Goal: Check status

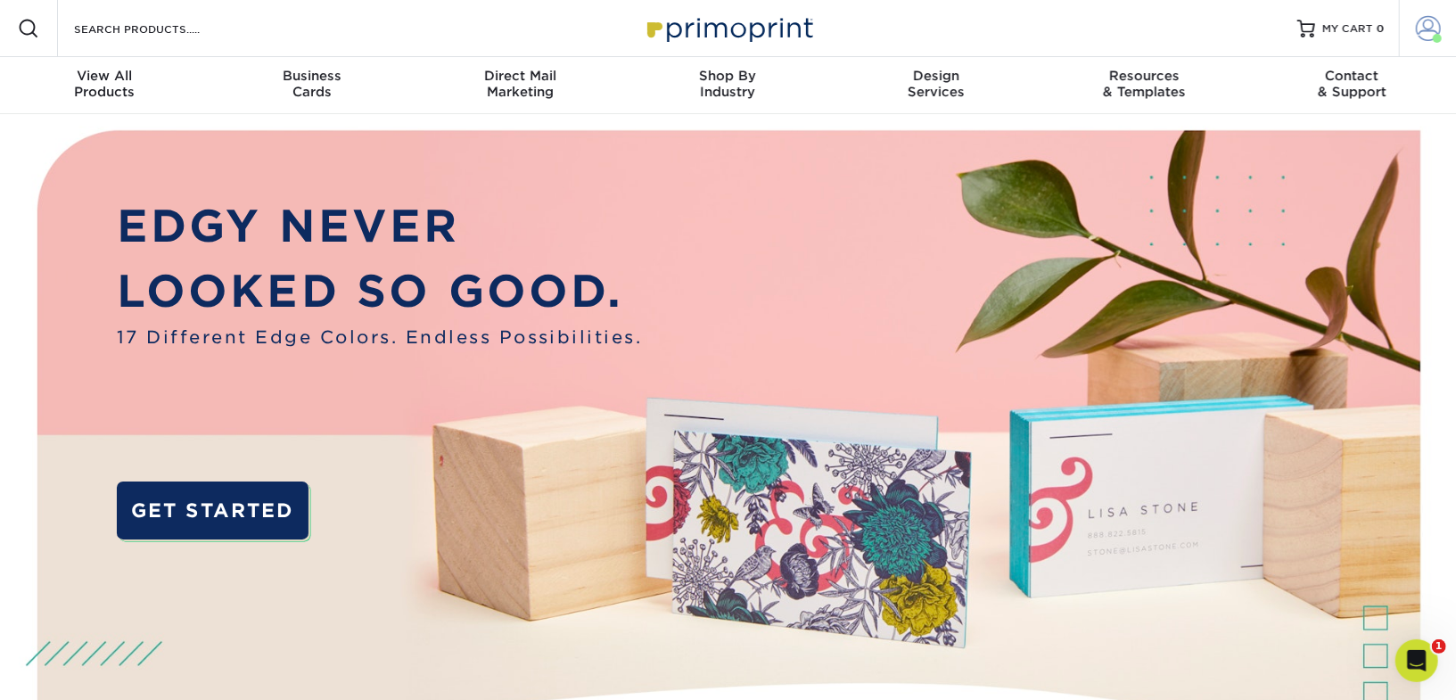
click at [1416, 38] on span at bounding box center [1427, 28] width 25 height 25
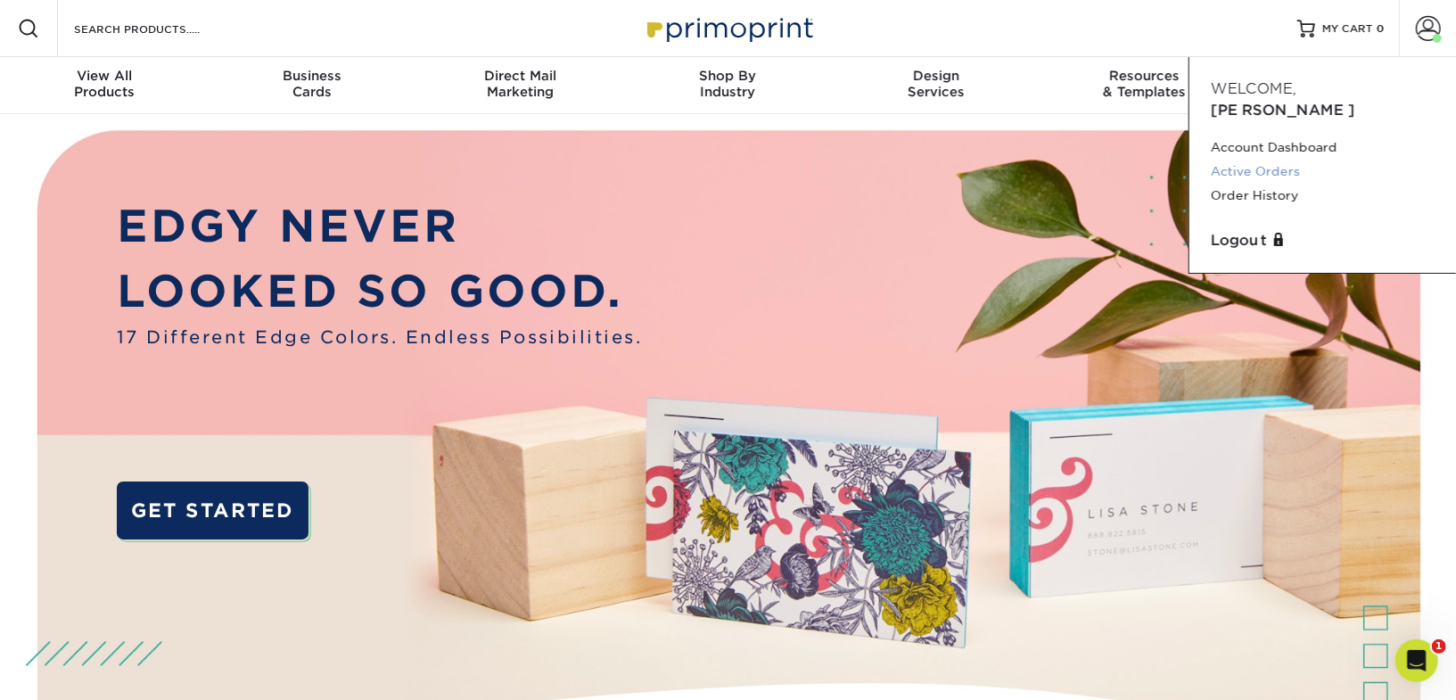
click at [1283, 160] on link "Active Orders" at bounding box center [1322, 172] width 224 height 24
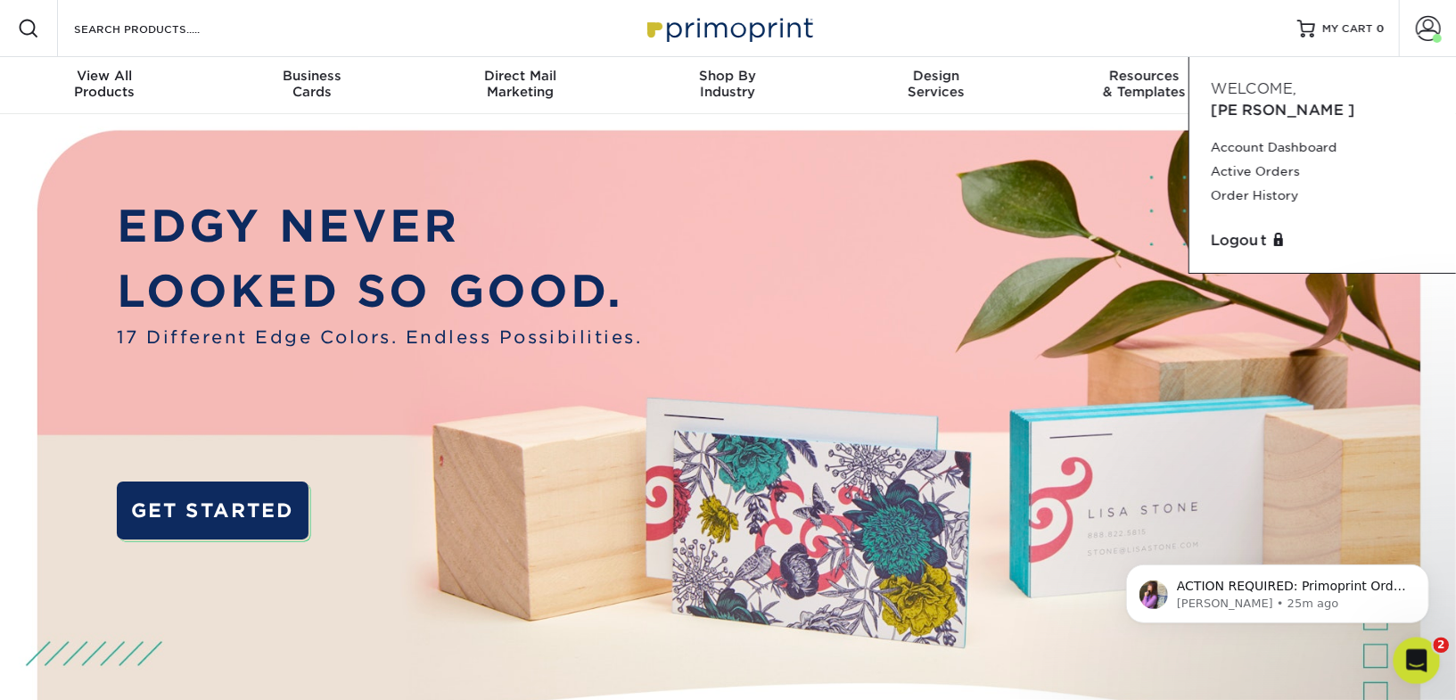
click at [1420, 669] on div "Open Intercom Messenger" at bounding box center [1413, 657] width 59 height 59
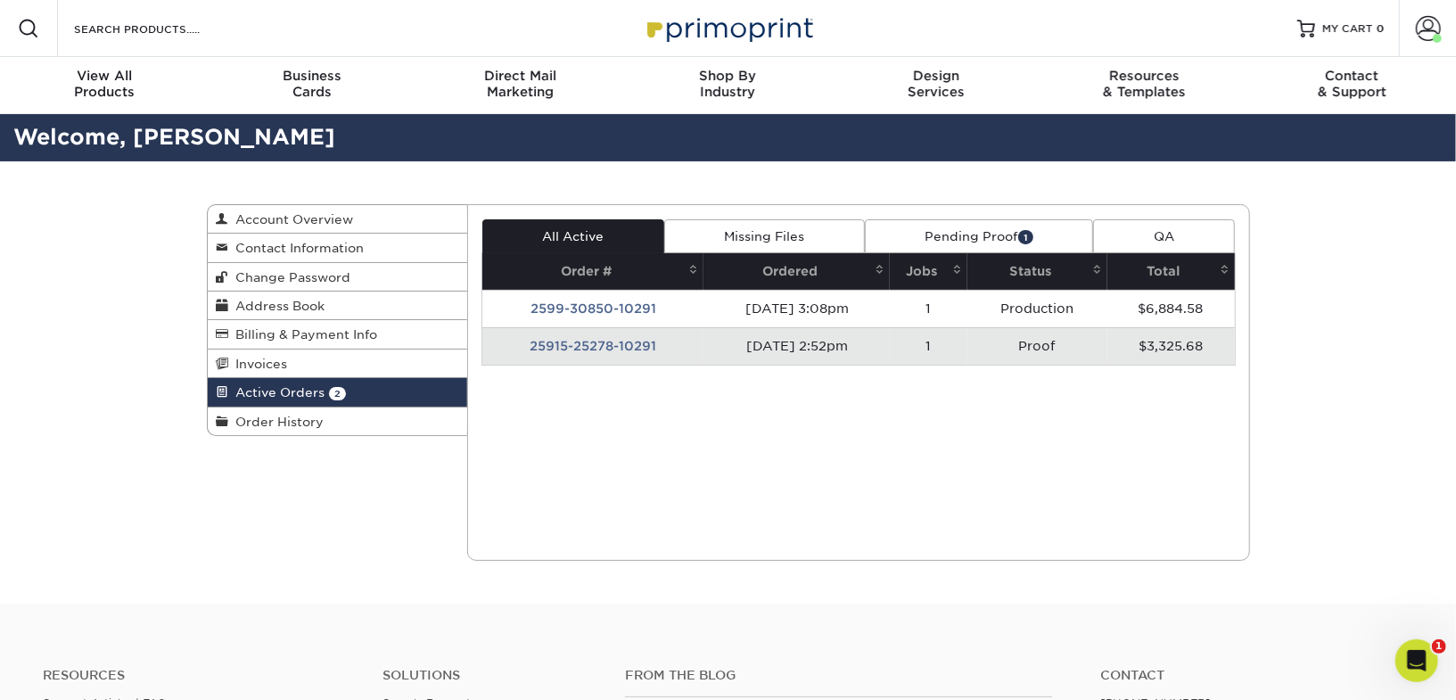
click at [988, 235] on link "Pending Proof 1" at bounding box center [979, 236] width 228 height 34
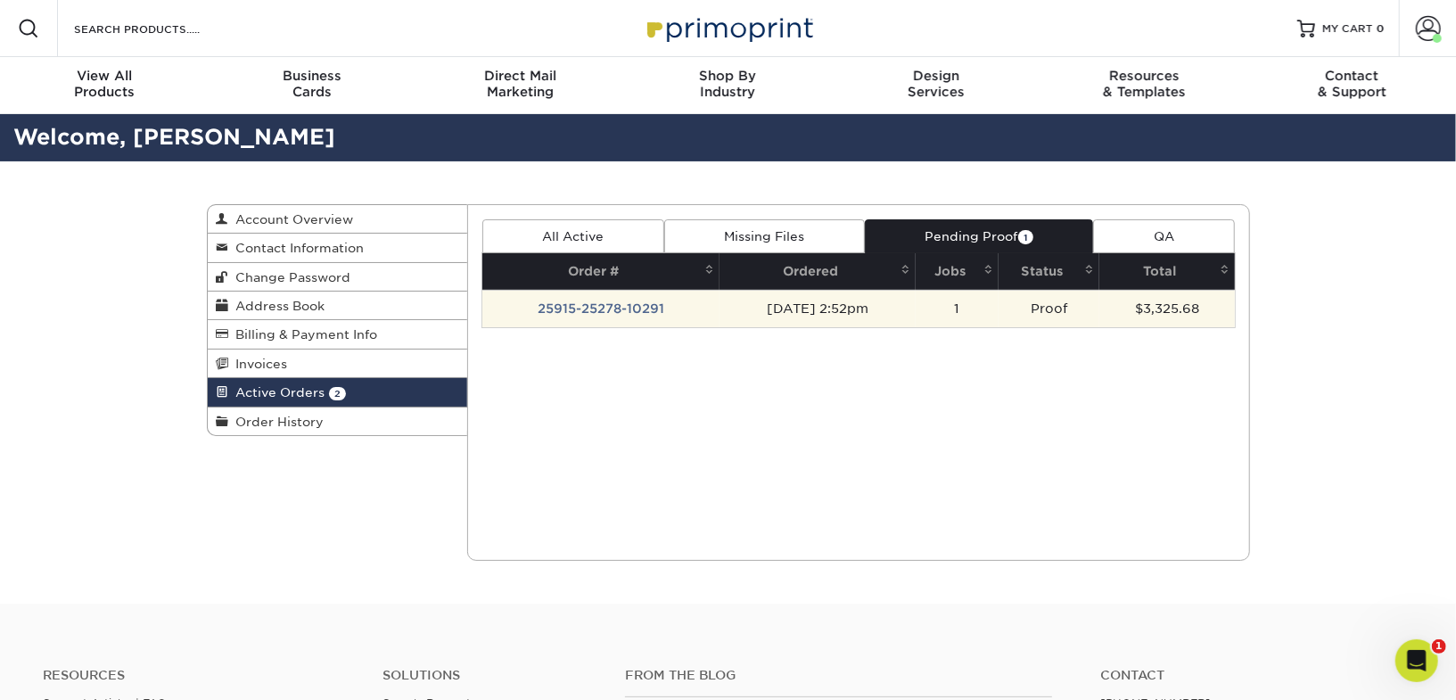
click at [636, 305] on td "25915-25278-10291" at bounding box center [600, 308] width 237 height 37
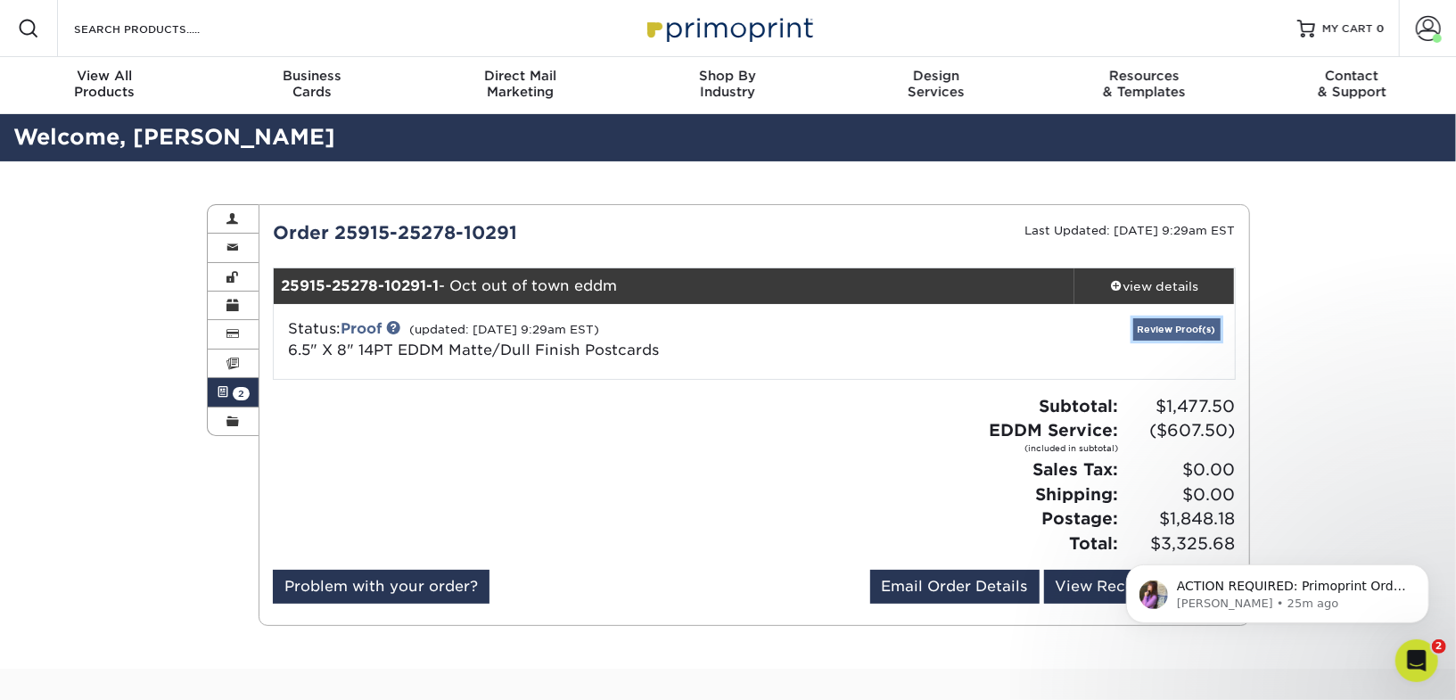
click at [1173, 324] on link "Review Proof(s)" at bounding box center [1176, 329] width 87 height 22
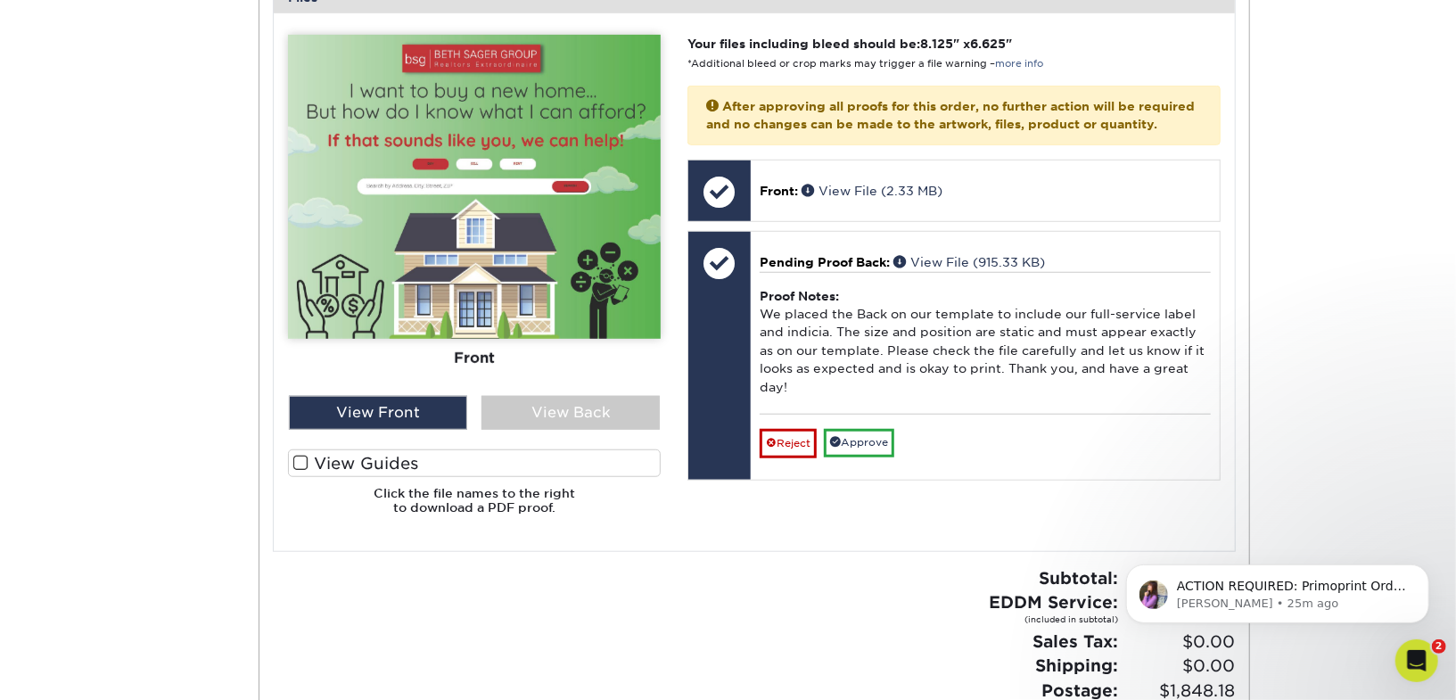
scroll to position [751, 0]
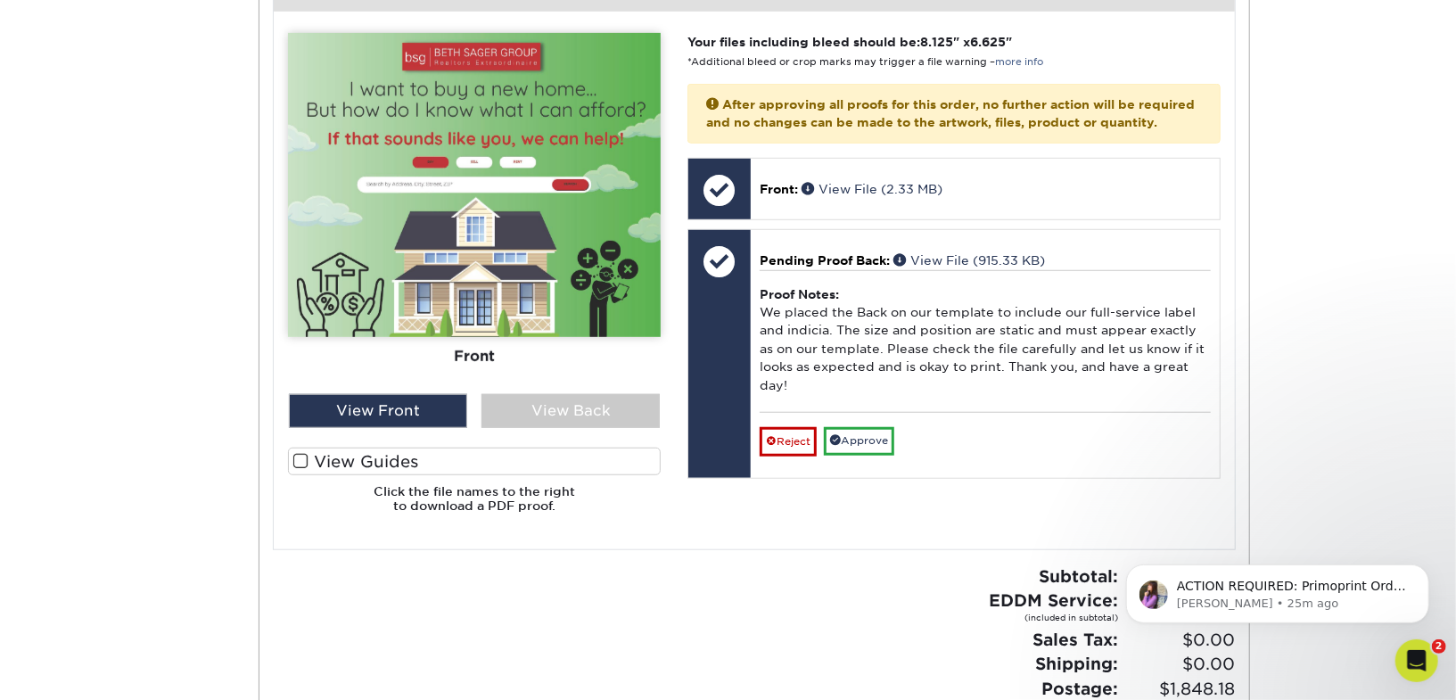
click at [601, 431] on div "Front Back" at bounding box center [474, 280] width 373 height 494
click at [596, 421] on div "View Back" at bounding box center [570, 411] width 178 height 34
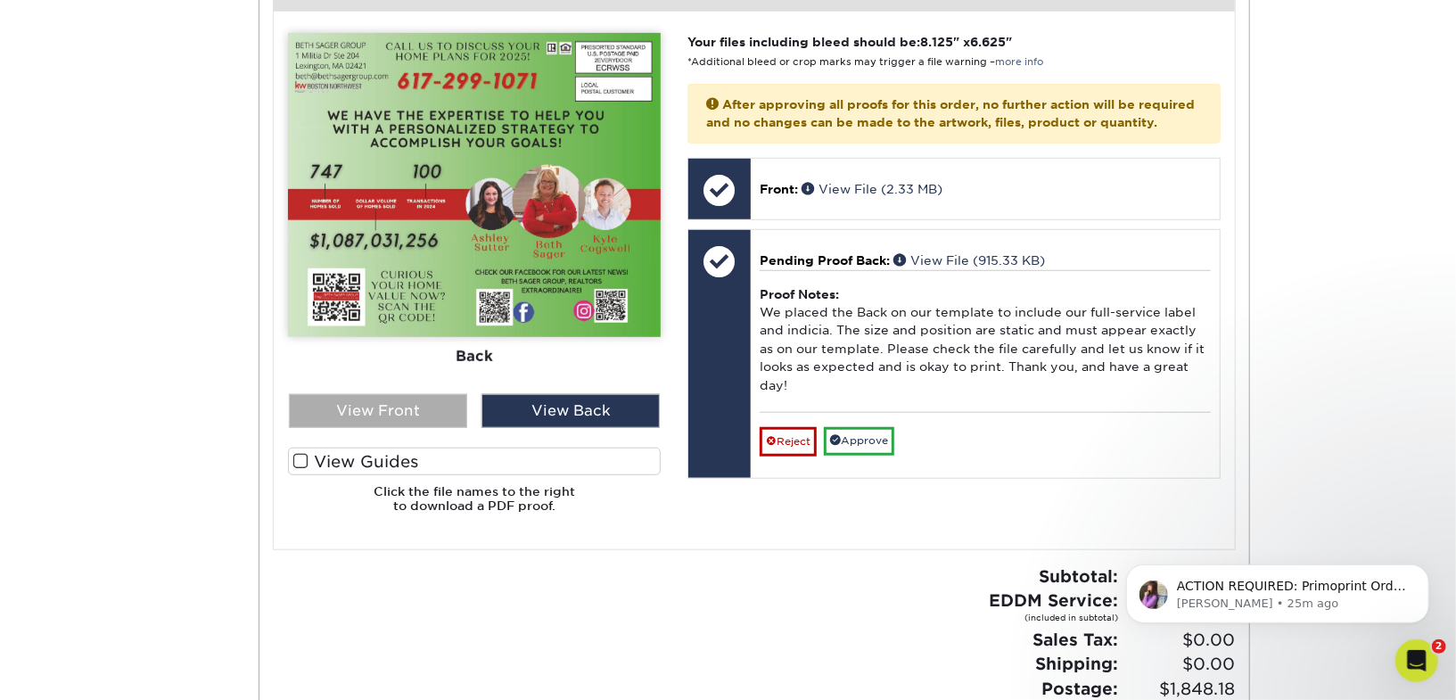
click at [411, 404] on div "View Front" at bounding box center [378, 411] width 178 height 34
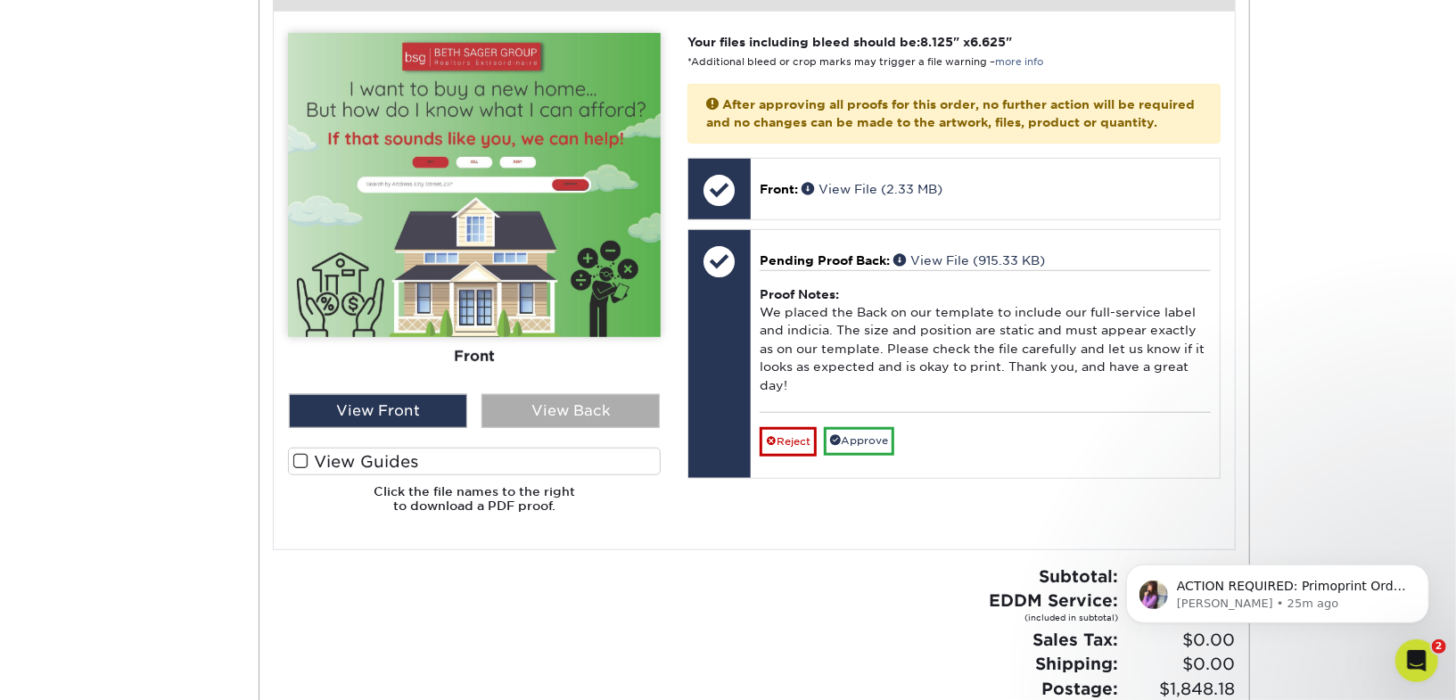
click at [552, 419] on div "View Back" at bounding box center [570, 411] width 178 height 34
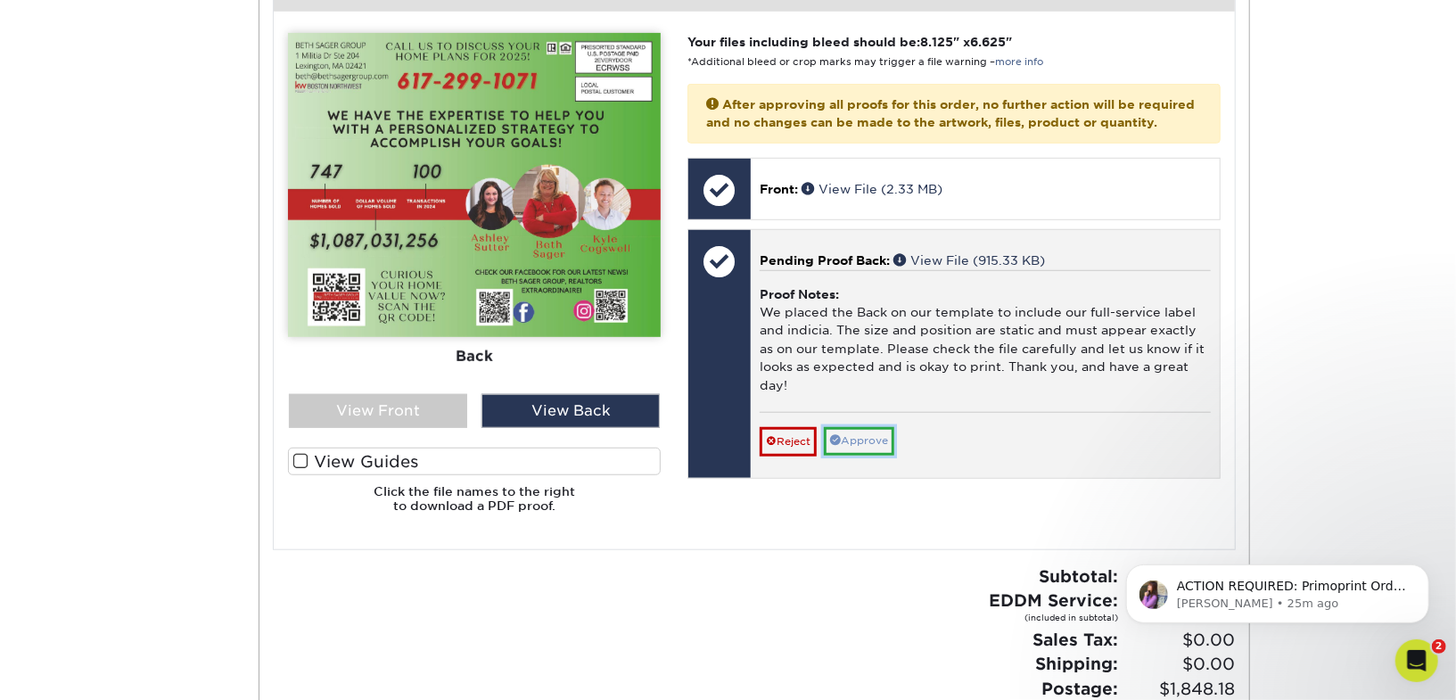
click at [859, 433] on link "Approve" at bounding box center [859, 441] width 70 height 28
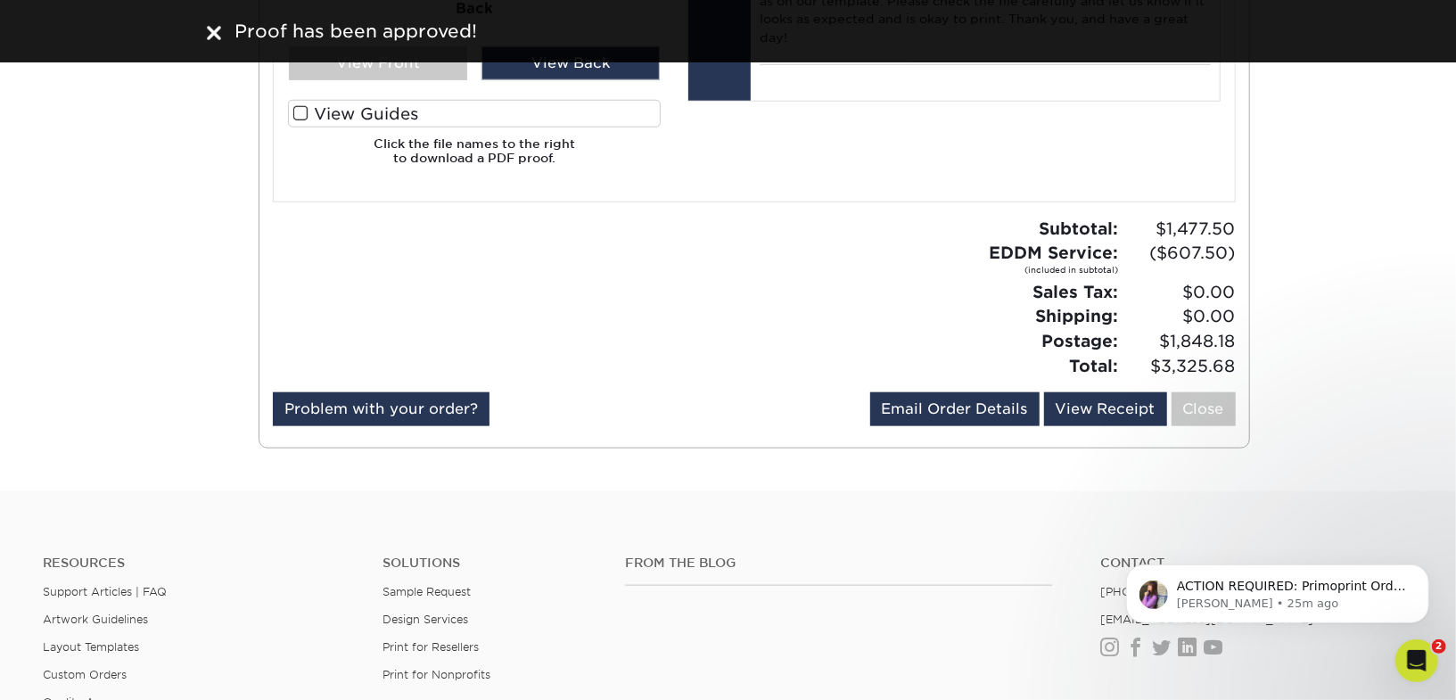
scroll to position [1179, 0]
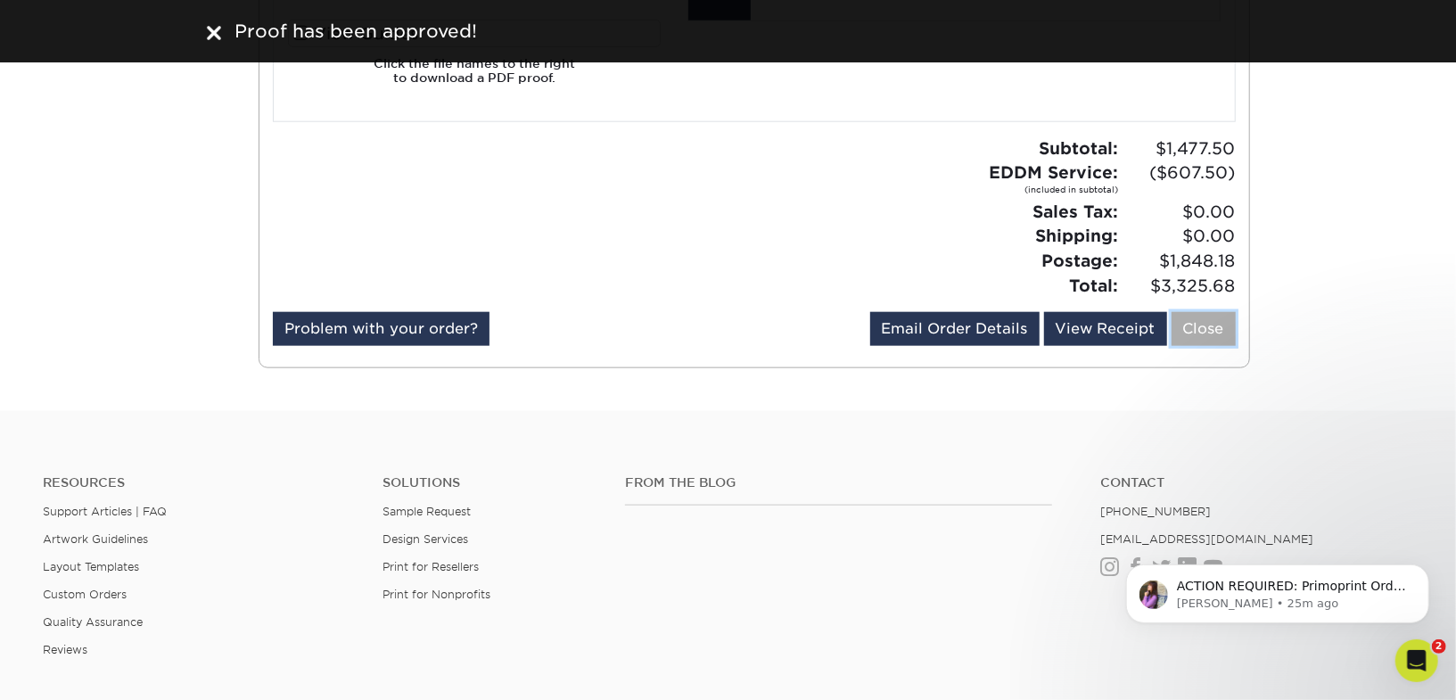
click at [1207, 333] on link "Close" at bounding box center [1203, 329] width 64 height 34
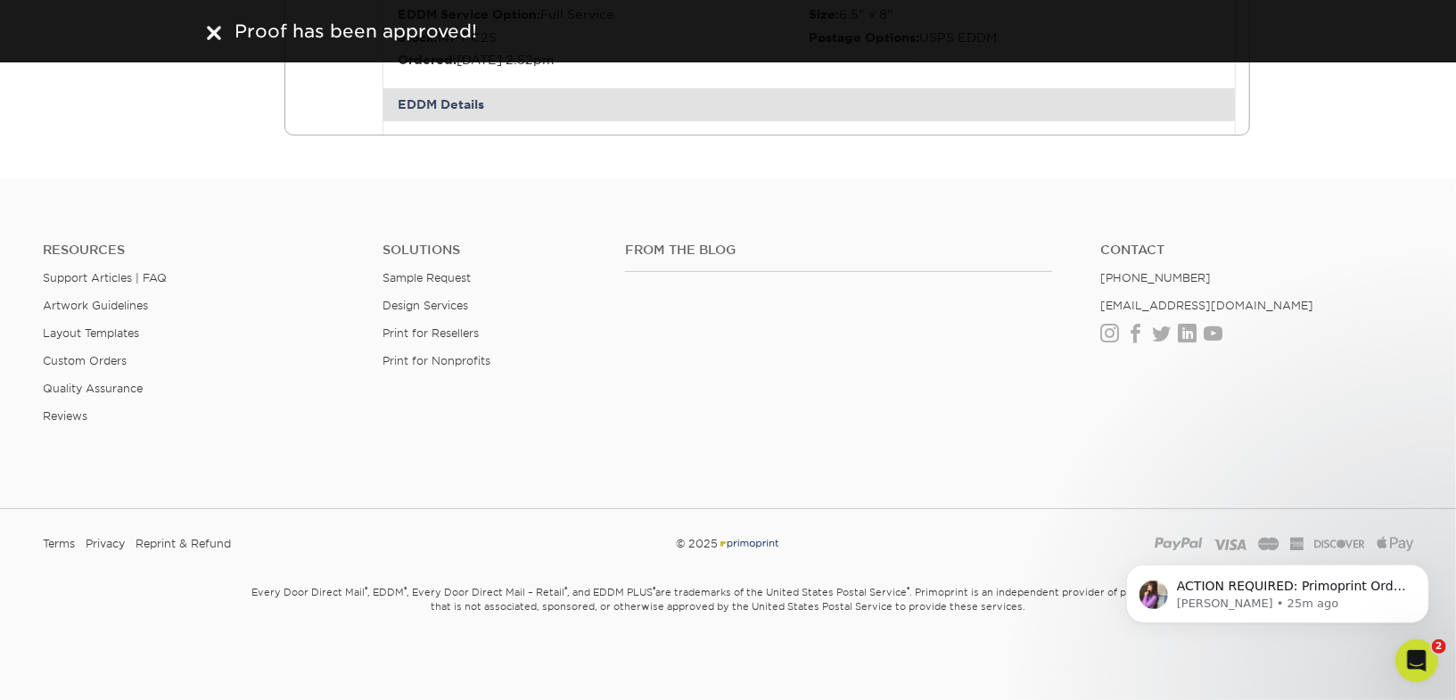
scroll to position [0, 0]
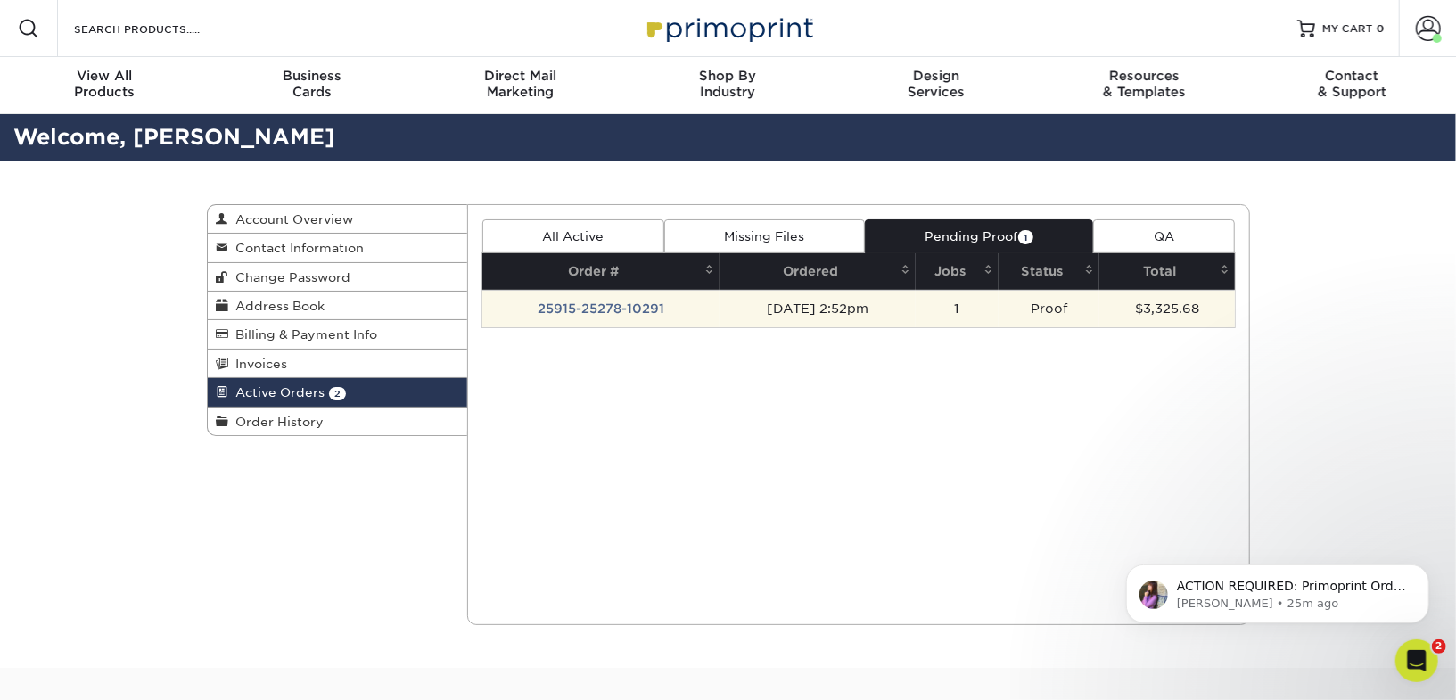
click at [628, 308] on td "25915-25278-10291" at bounding box center [600, 308] width 237 height 37
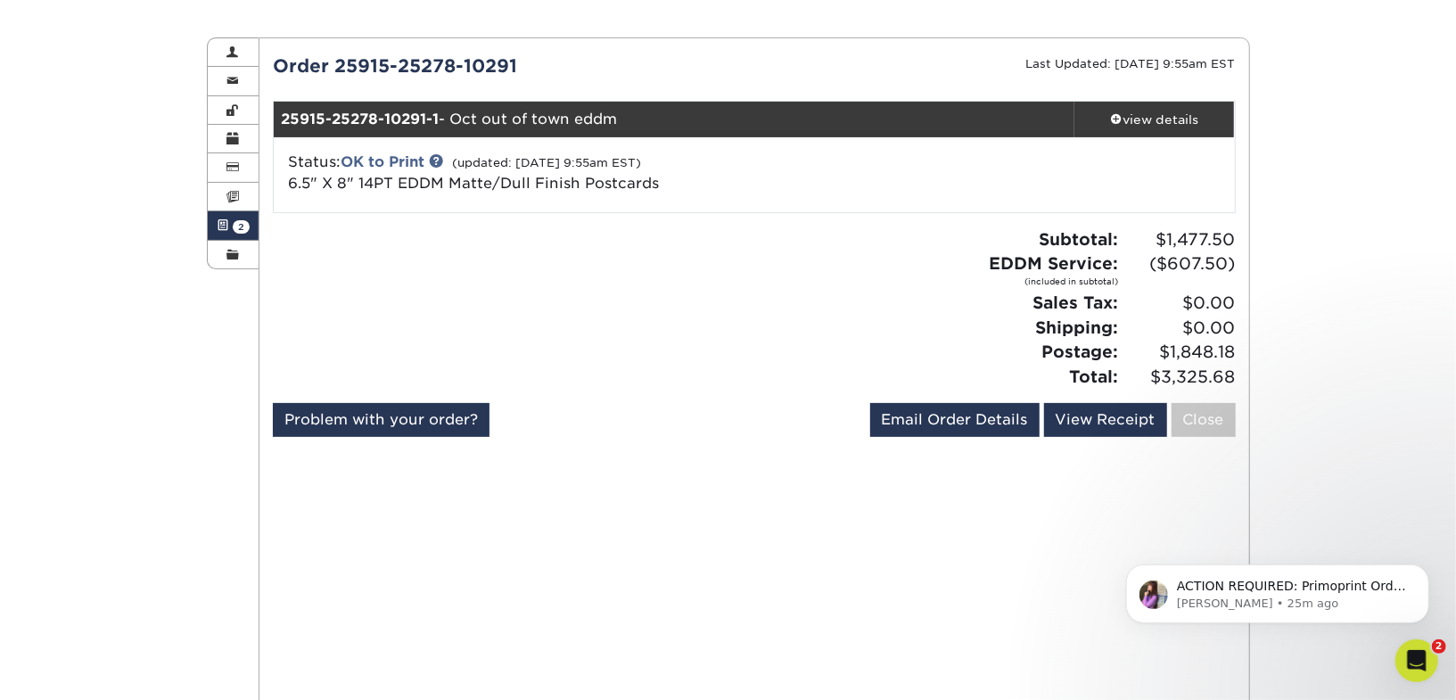
scroll to position [179, 0]
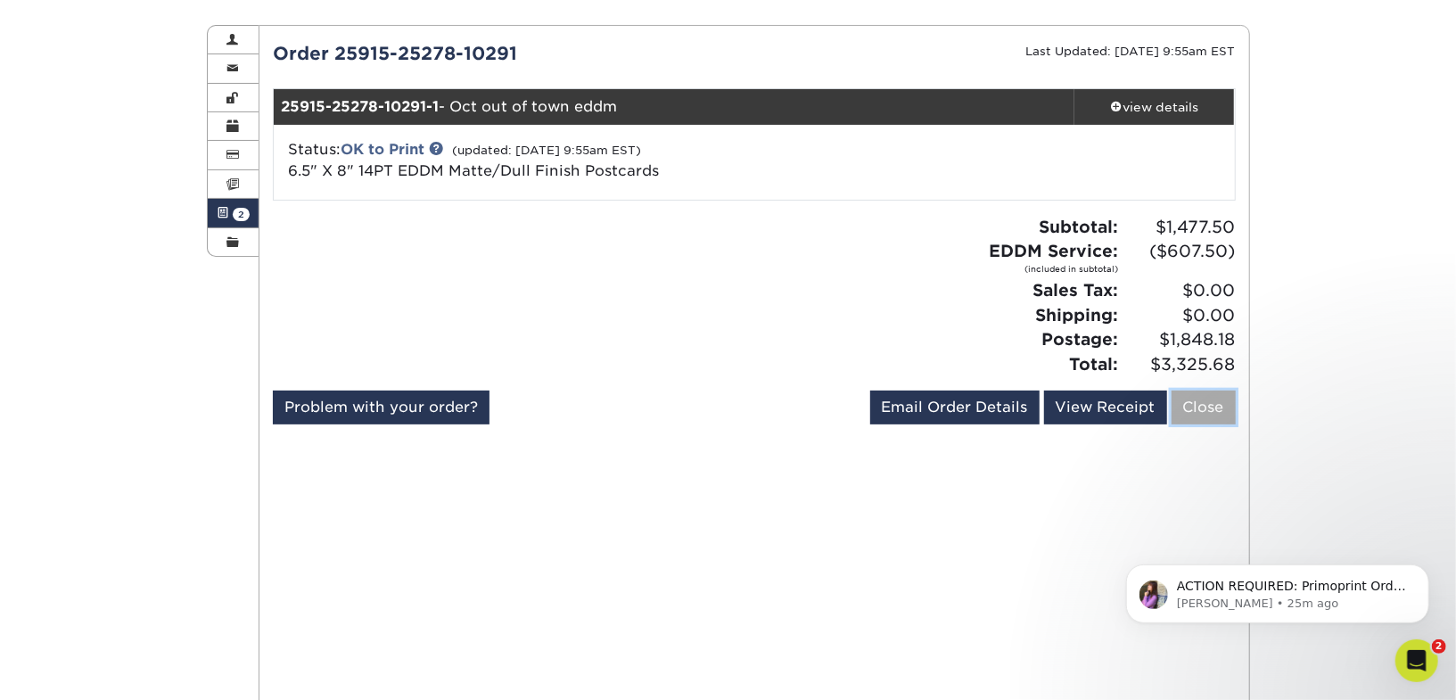
click at [1199, 398] on link "Close" at bounding box center [1203, 407] width 64 height 34
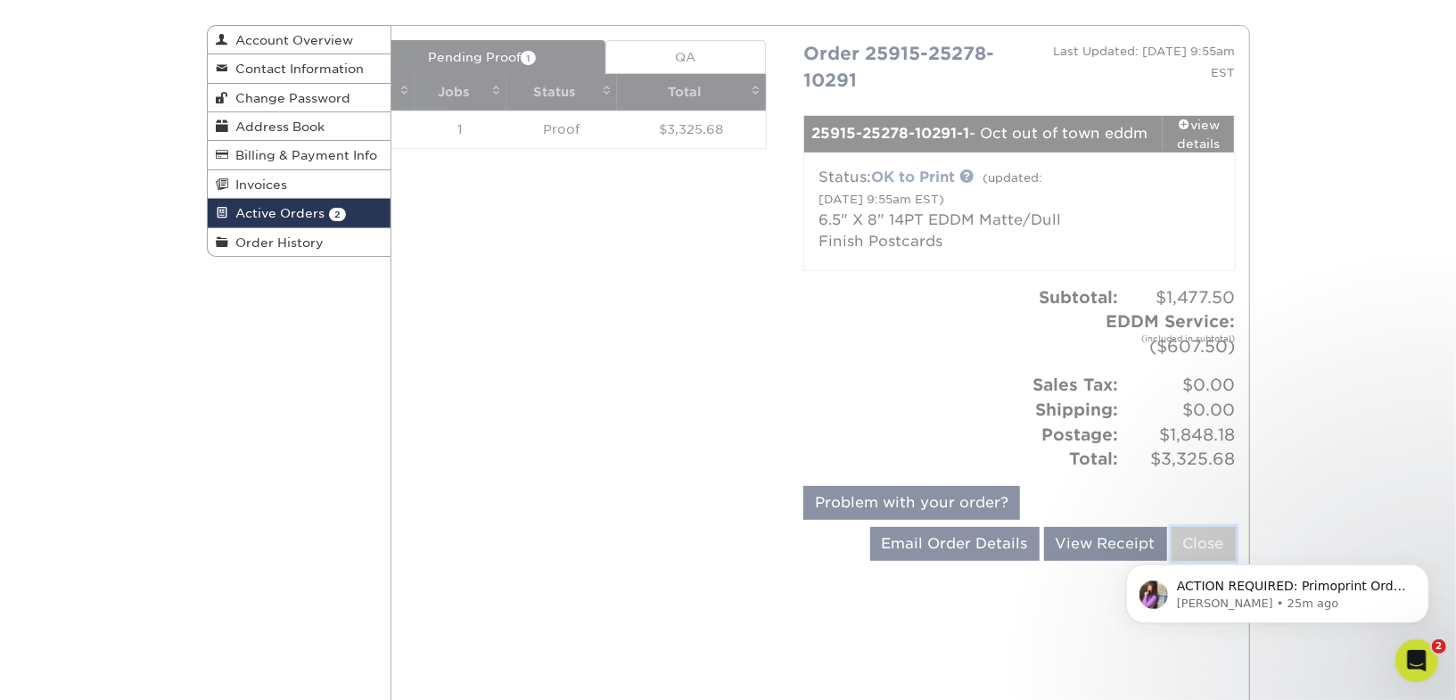
scroll to position [0, 0]
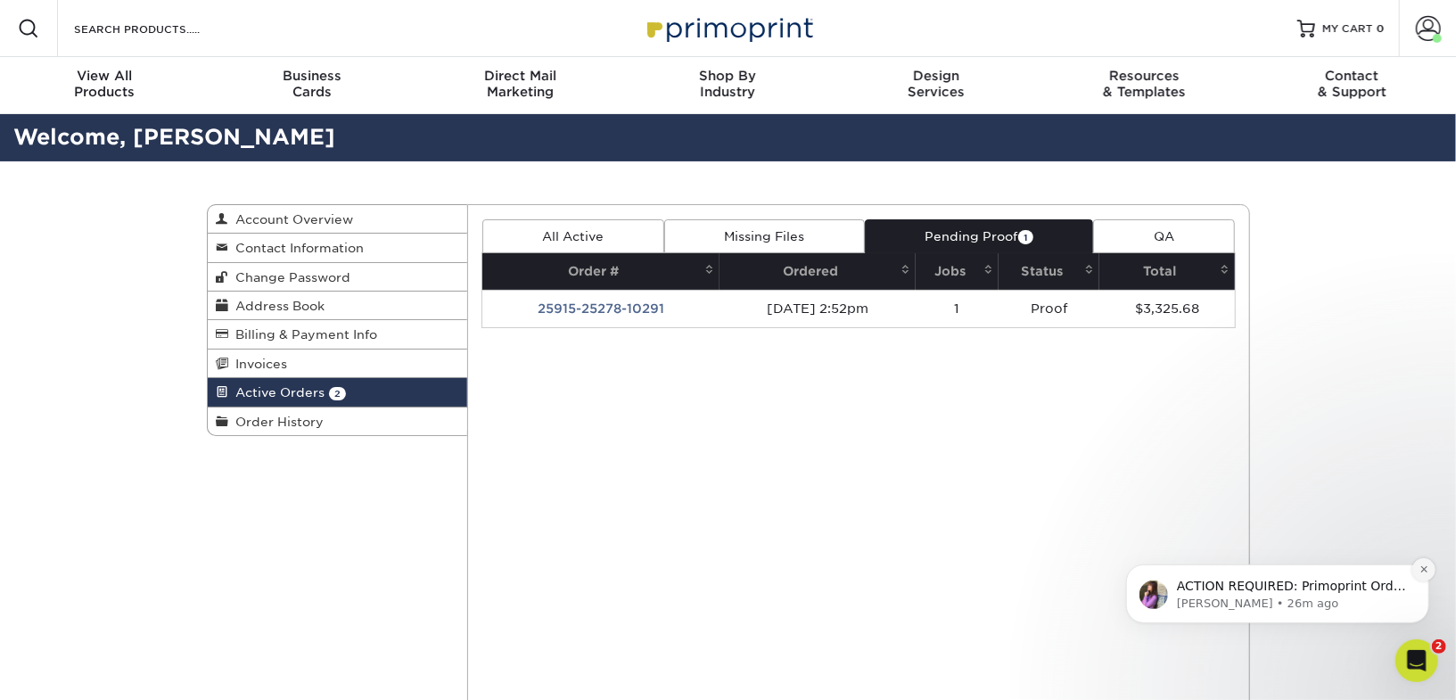
click at [1424, 568] on icon "Dismiss notification" at bounding box center [1423, 568] width 10 height 10
